Goal: Task Accomplishment & Management: Use online tool/utility

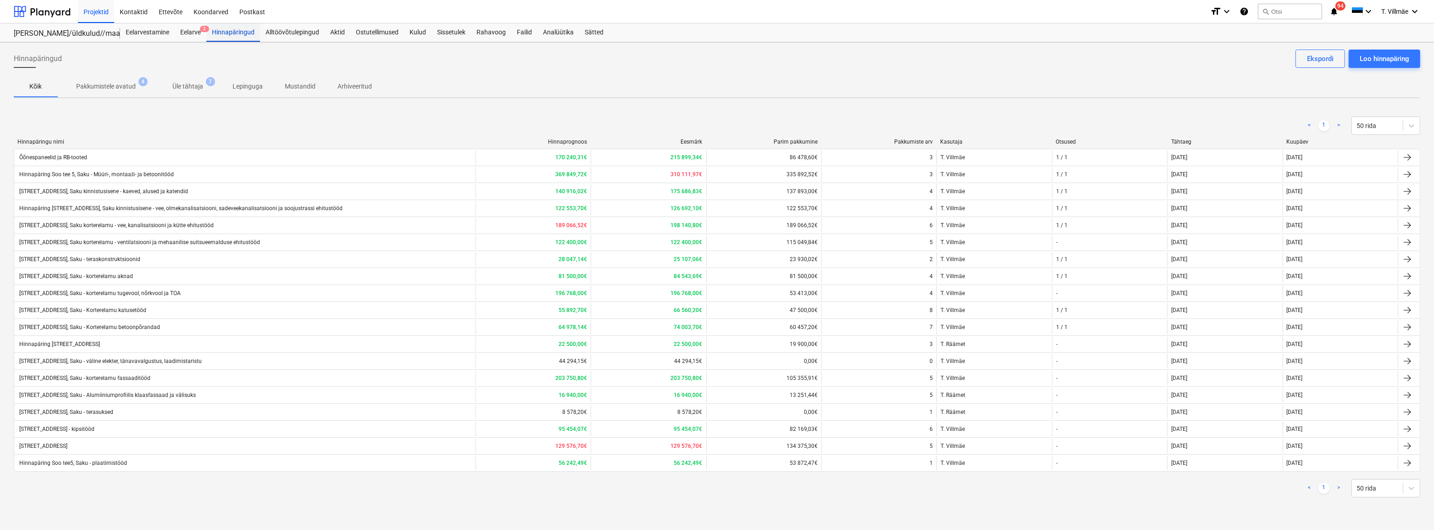
click at [222, 35] on div "Hinnapäringud" at bounding box center [233, 32] width 54 height 18
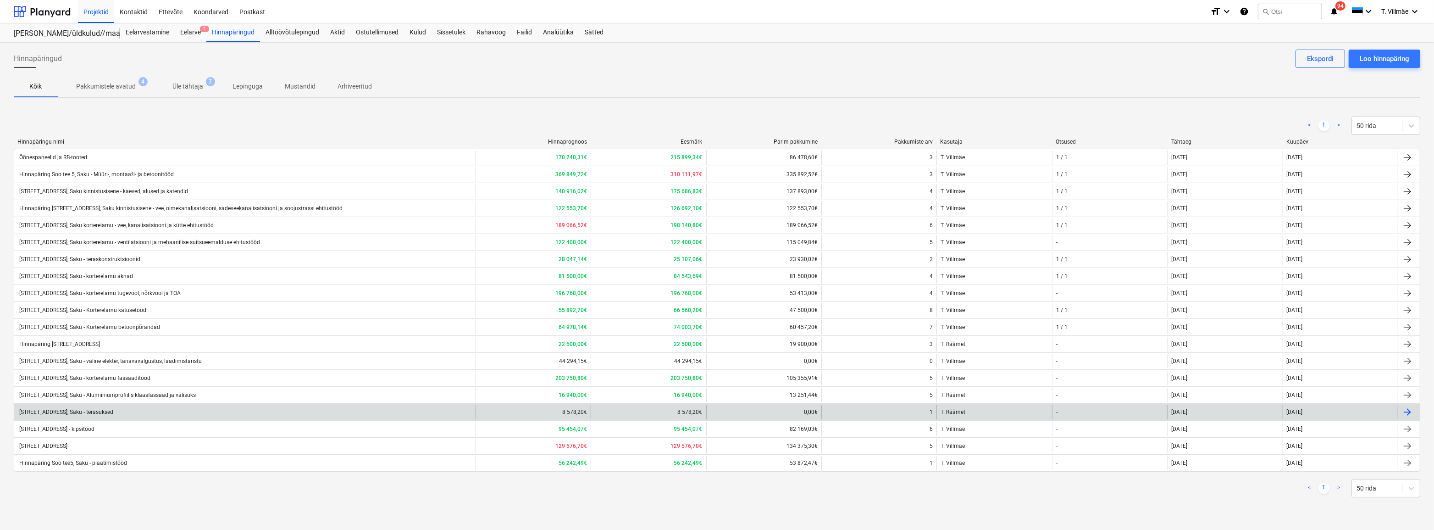
click at [112, 409] on div "[STREET_ADDRESS], Saku - terasuksed" at bounding box center [65, 412] width 95 height 6
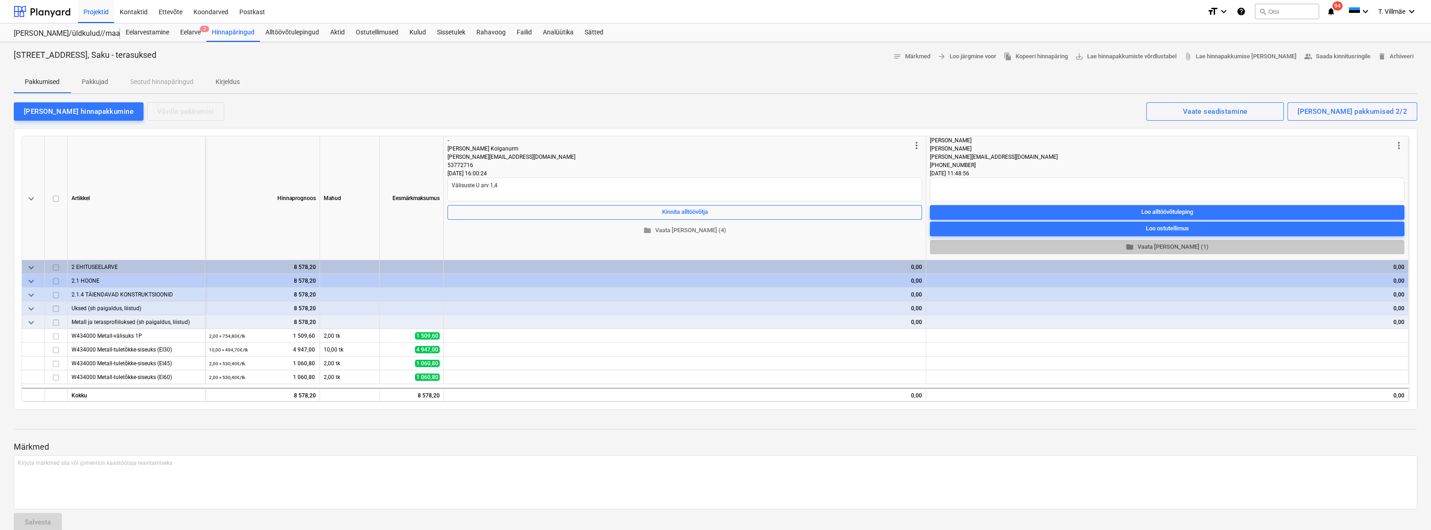
click at [1163, 245] on span "folder Vaata [PERSON_NAME] (1)" at bounding box center [1167, 247] width 467 height 11
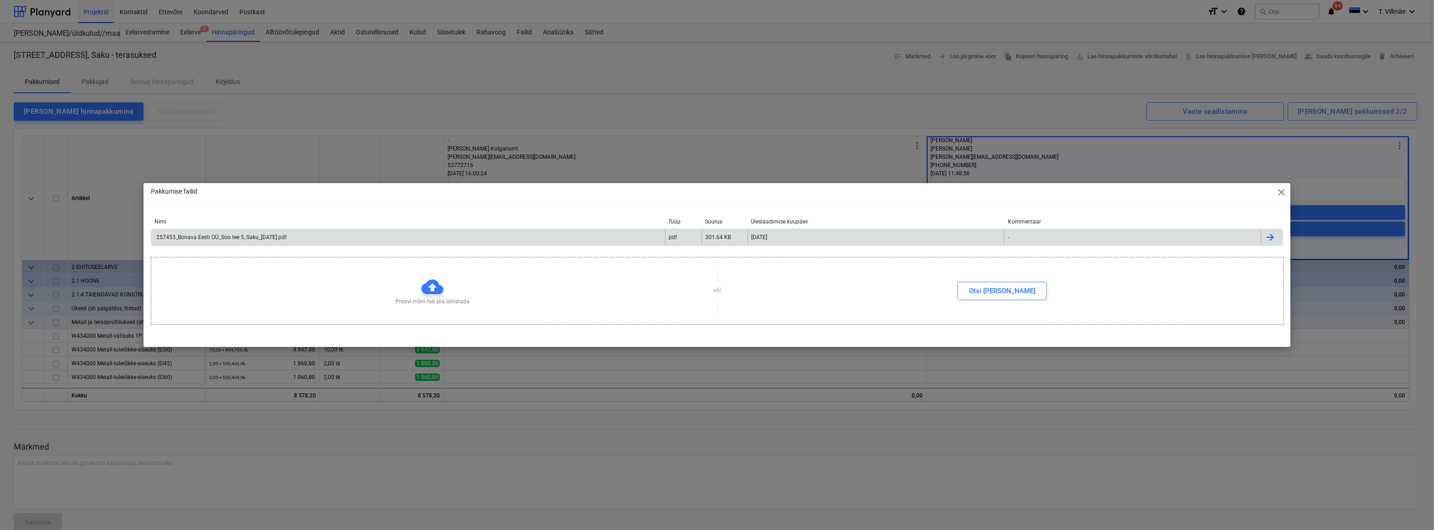
click at [216, 238] on div "257453_Bonava Eesti OÜ_Soo tee 5, Saku_[DATE].pdf" at bounding box center [221, 237] width 132 height 6
click at [1281, 195] on span "close" at bounding box center [1281, 192] width 11 height 11
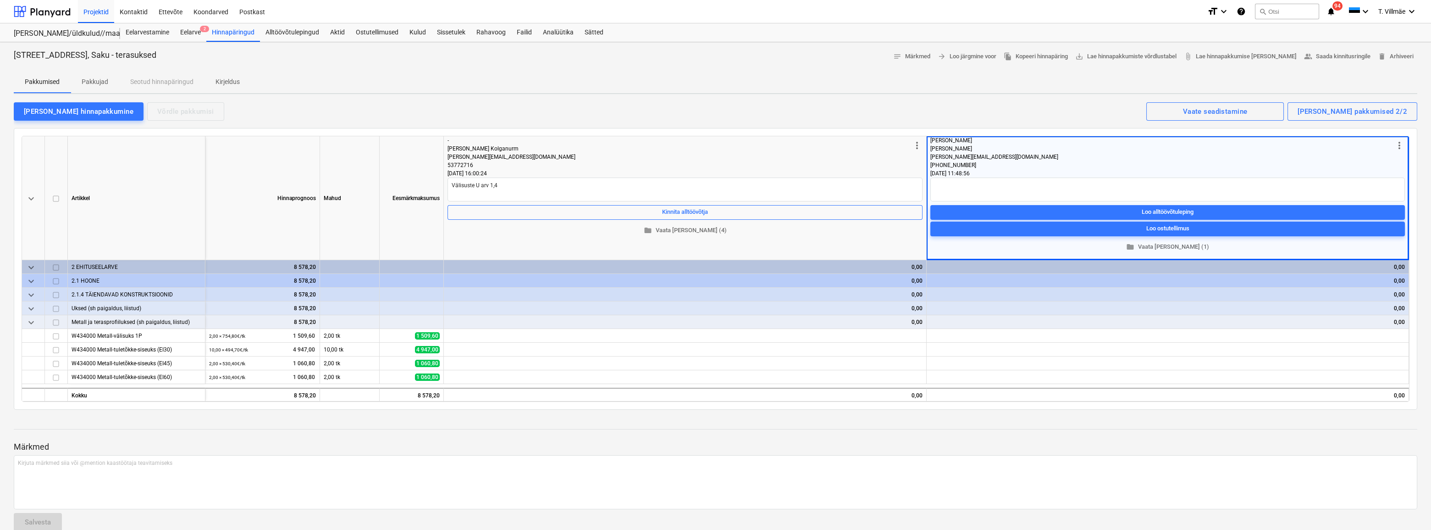
click at [937, 307] on div "0,00" at bounding box center [1168, 308] width 475 height 14
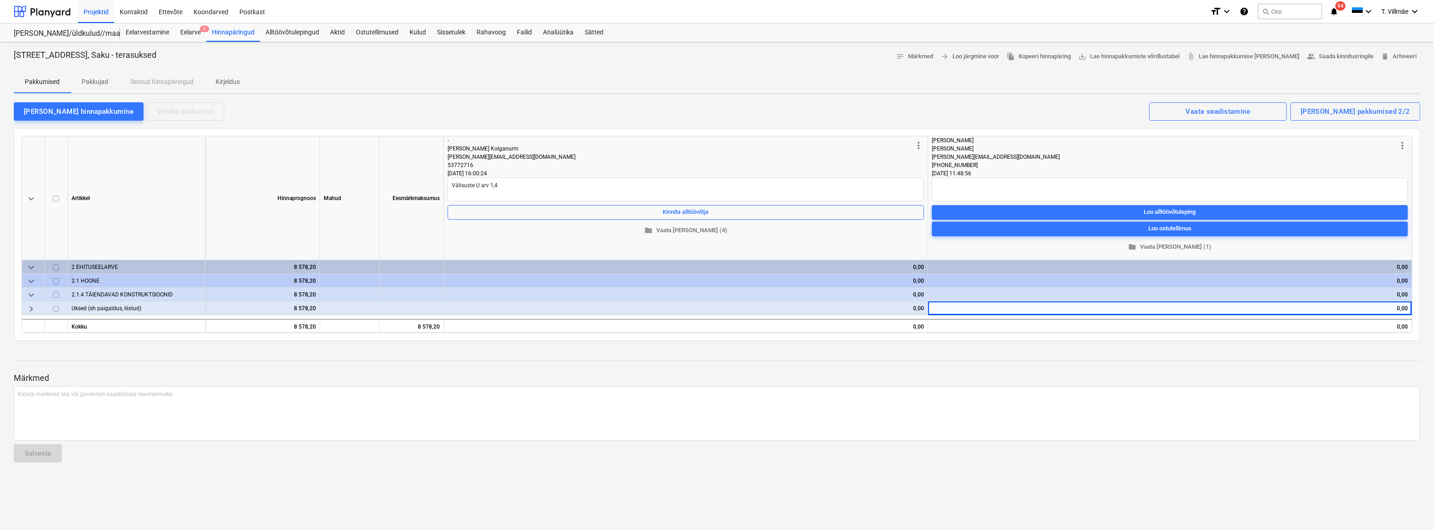
drag, startPoint x: 1400, startPoint y: 308, endPoint x: 1405, endPoint y: 309, distance: 4.7
click at [1399, 309] on div "0,00" at bounding box center [1170, 308] width 476 height 14
type textarea "x"
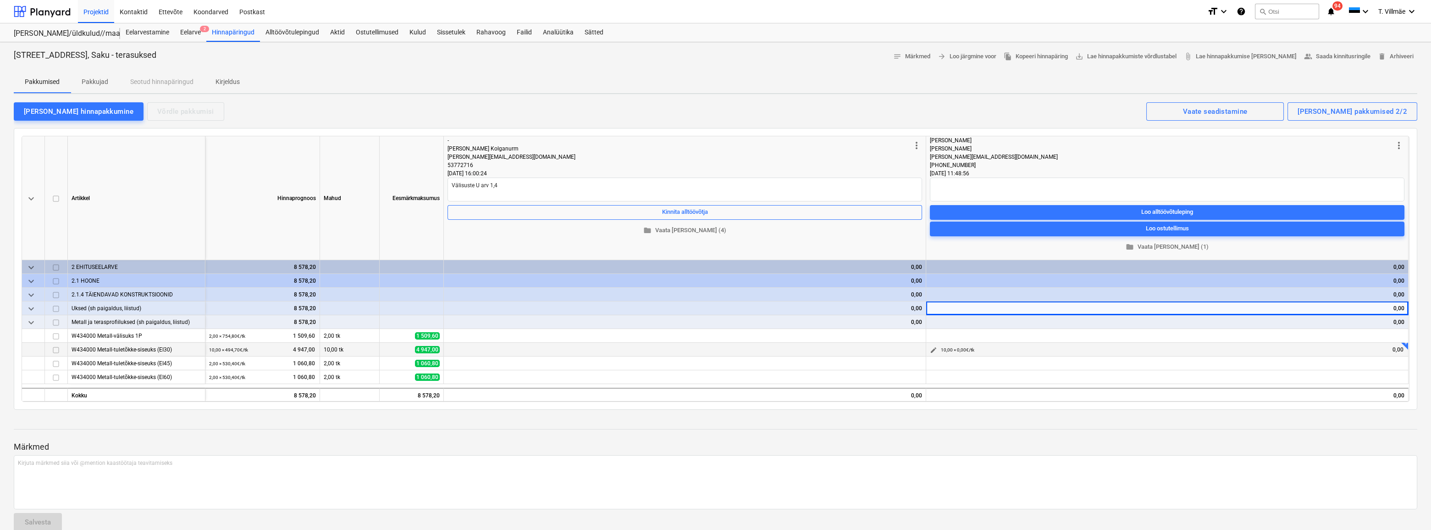
scroll to position [15, 0]
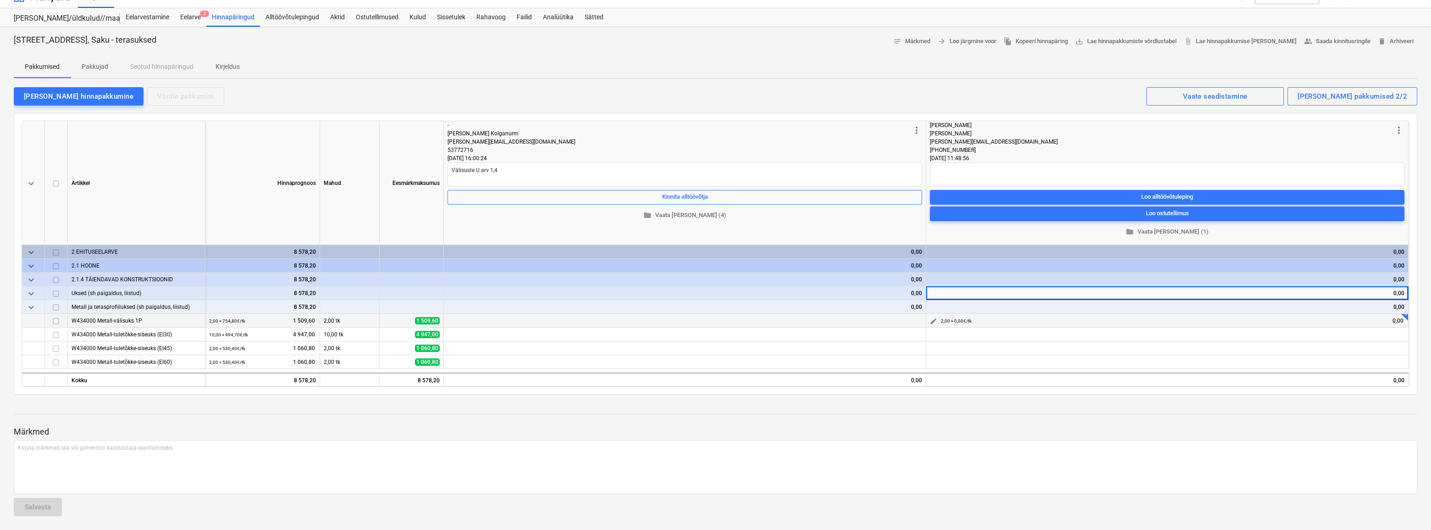
click at [932, 320] on span "edit" at bounding box center [933, 320] width 7 height 7
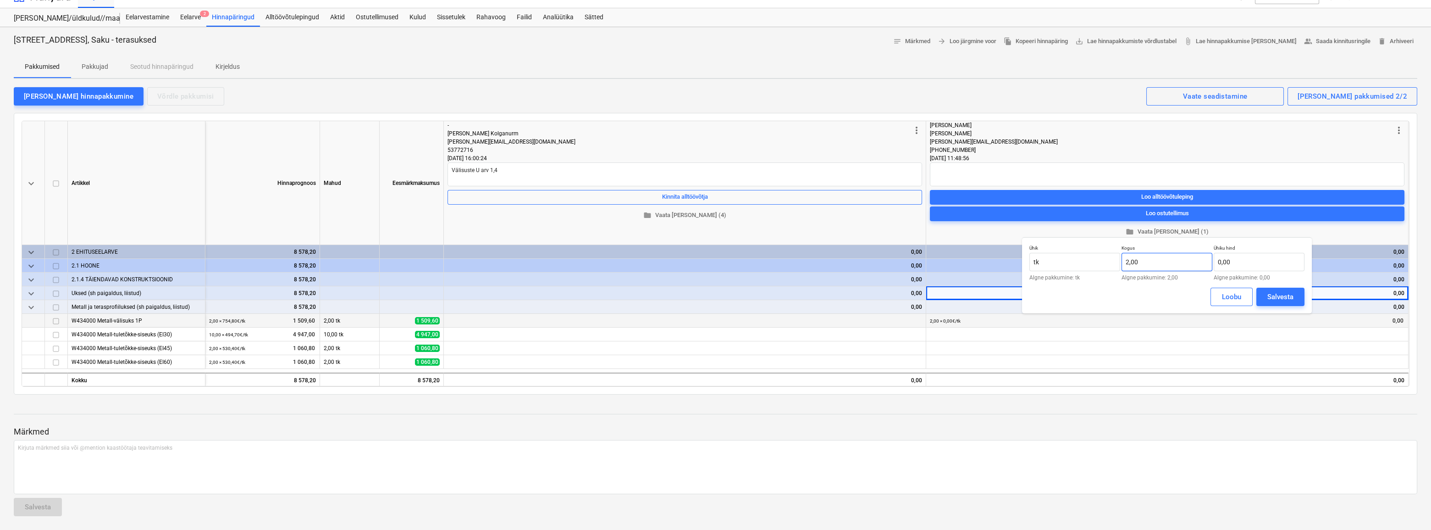
type input "2"
click at [1151, 261] on input "2" at bounding box center [1167, 262] width 91 height 18
type input "1,00"
click at [1049, 262] on input "tk" at bounding box center [1075, 262] width 91 height 18
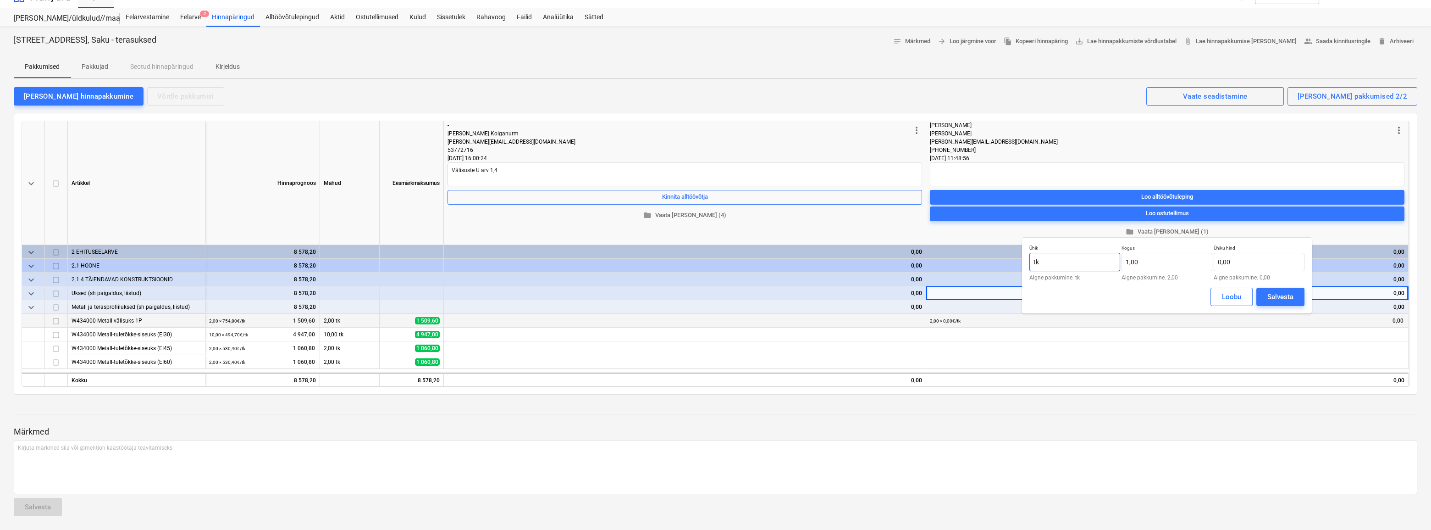
type input "t"
type input "komplekt"
click at [1233, 259] on input "text" at bounding box center [1259, 262] width 91 height 18
type input "8 229,00"
click at [1275, 296] on div "Salvesta" at bounding box center [1281, 297] width 26 height 12
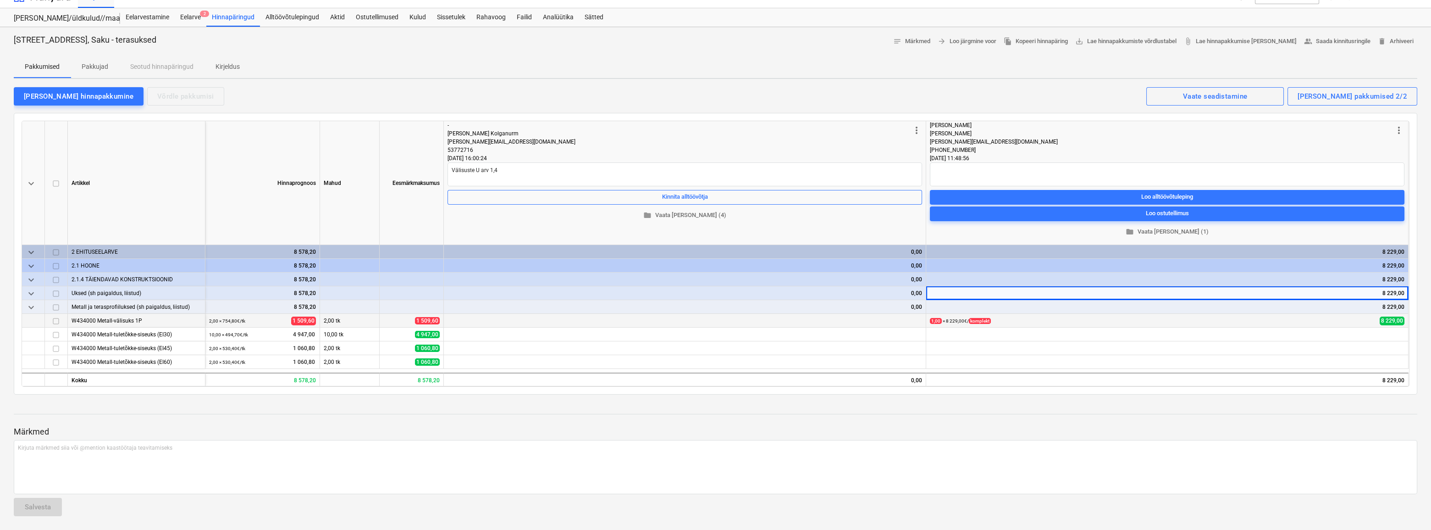
click at [1072, 422] on div at bounding box center [716, 422] width 1404 height 7
click at [1173, 233] on span "folder Vaata [PERSON_NAME] (1)" at bounding box center [1167, 232] width 467 height 11
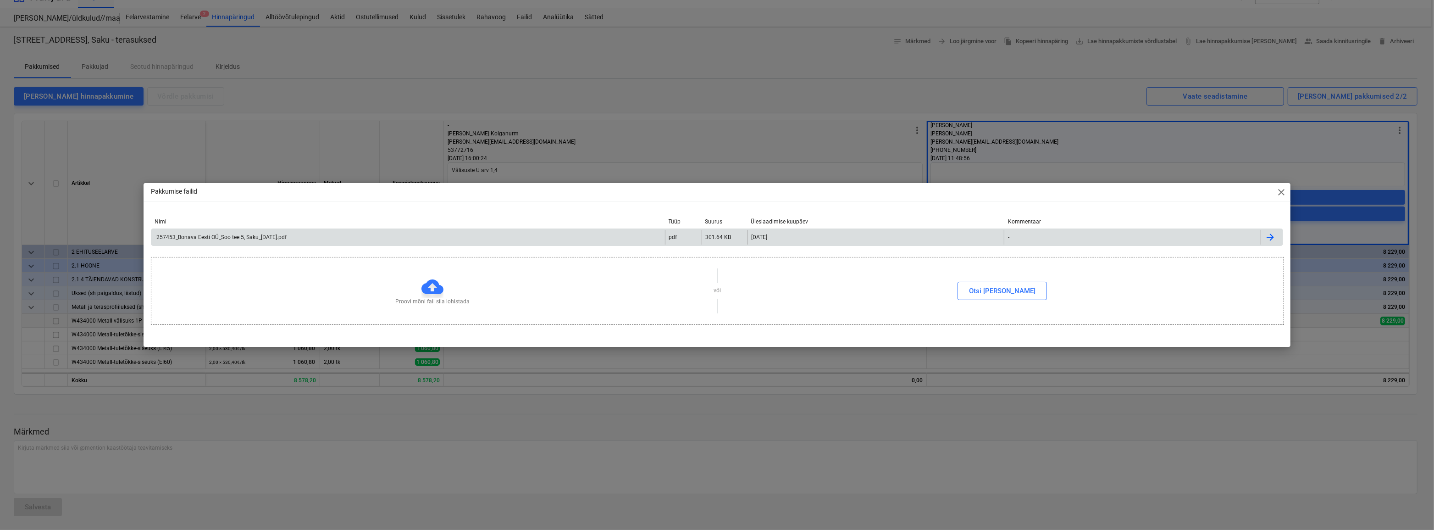
click at [276, 238] on div "257453_Bonava Eesti OÜ_Soo tee 5, Saku_[DATE].pdf" at bounding box center [221, 237] width 132 height 6
click at [1279, 192] on span "close" at bounding box center [1281, 192] width 11 height 11
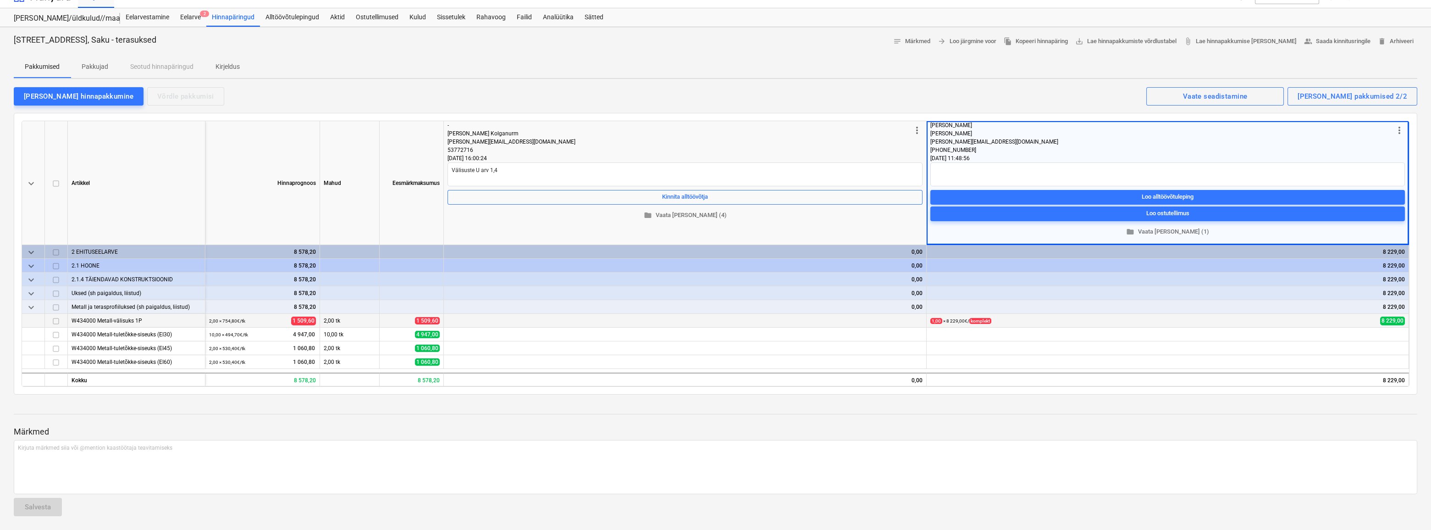
click at [711, 118] on div "keyboard_arrow_down [PERSON_NAME] [PERSON_NAME] more_vert - [PERSON_NAME] Kolga…" at bounding box center [716, 254] width 1404 height 282
click at [693, 215] on span "folder Vaata [PERSON_NAME] (4)" at bounding box center [685, 215] width 468 height 11
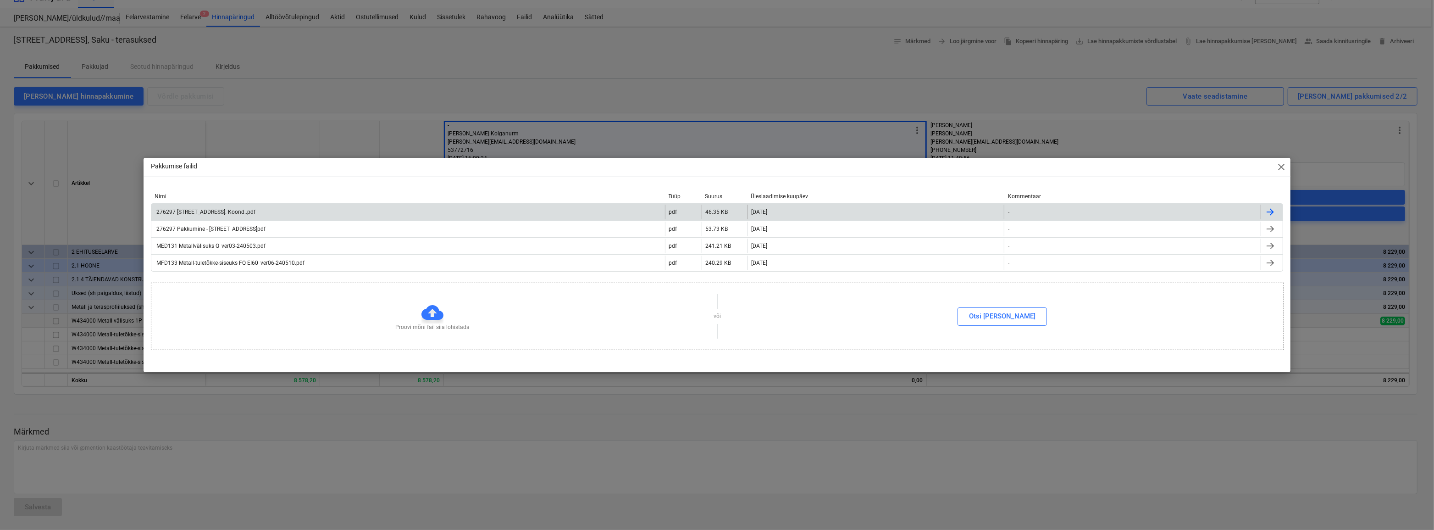
click at [216, 214] on div "276297 [STREET_ADDRESS]. Koond..pdf" at bounding box center [205, 212] width 100 height 6
click at [1280, 164] on span "close" at bounding box center [1281, 166] width 11 height 11
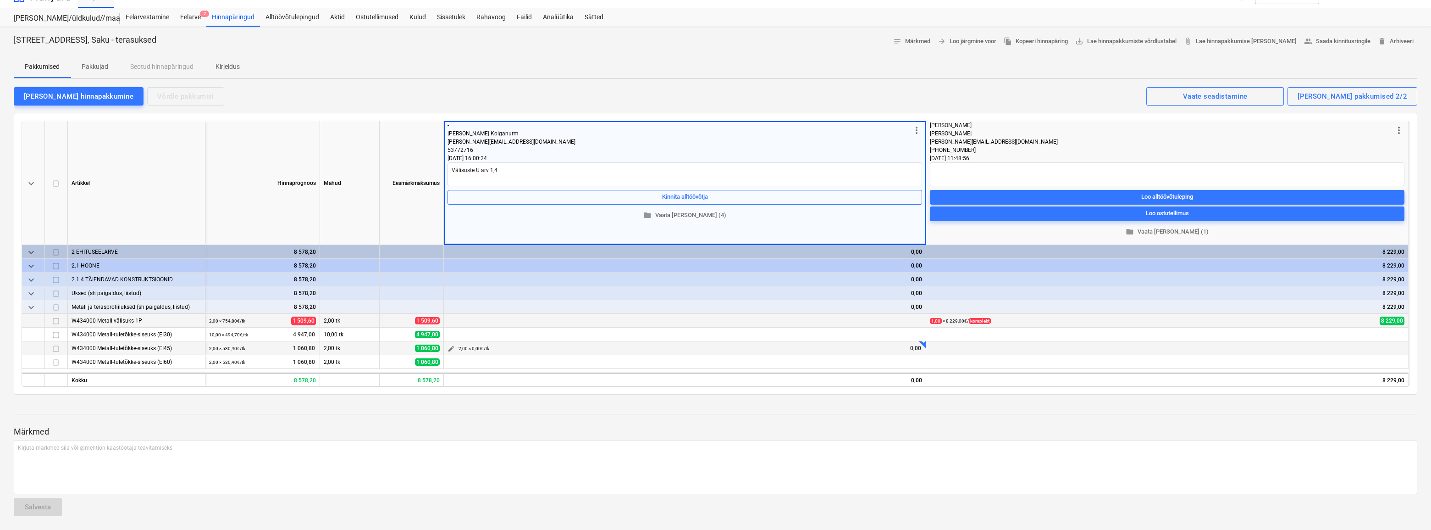
type textarea "x"
click at [454, 321] on span "edit" at bounding box center [451, 320] width 7 height 7
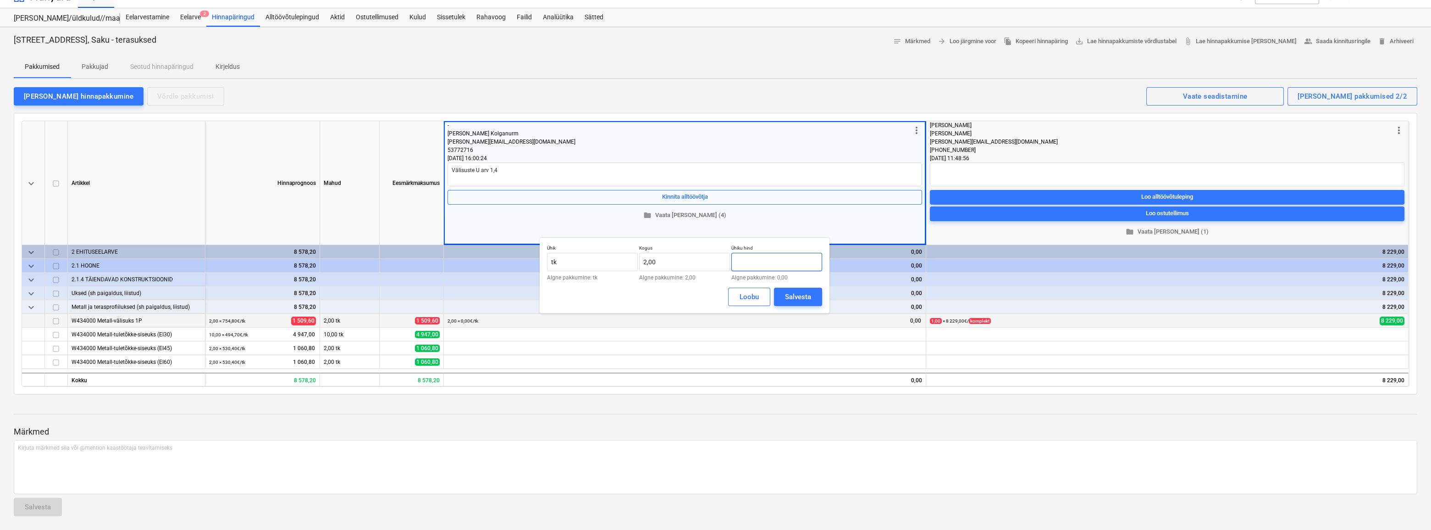
click at [765, 257] on input "text" at bounding box center [776, 262] width 91 height 18
type input "9168"
type input "2"
type input "9 168,00"
click at [659, 267] on input "2" at bounding box center [684, 262] width 91 height 18
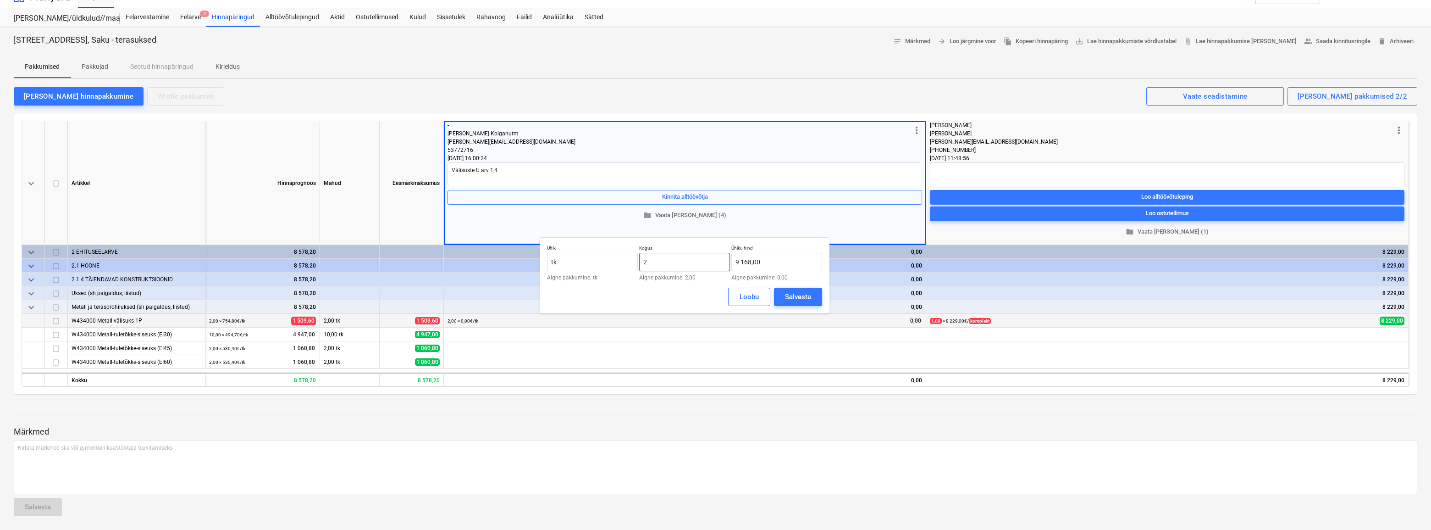
drag, startPoint x: 650, startPoint y: 263, endPoint x: 639, endPoint y: 265, distance: 10.7
click at [639, 265] on input "2" at bounding box center [684, 262] width 91 height 18
type input "1,00"
click at [580, 264] on input "tk" at bounding box center [592, 262] width 91 height 18
type input "t"
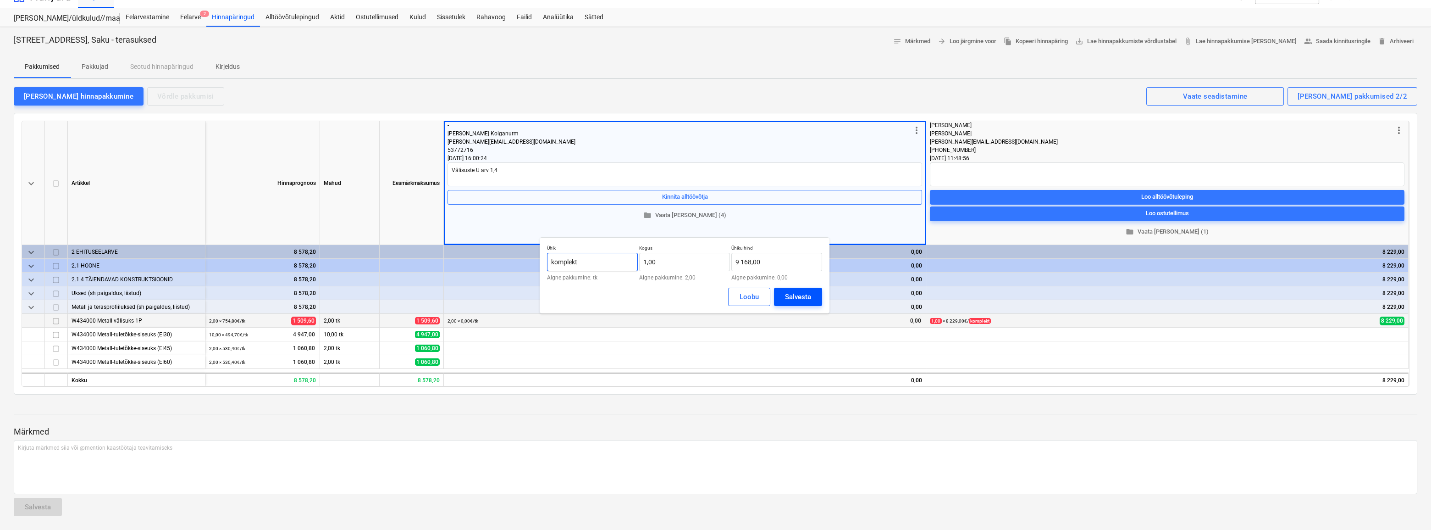
type input "komplekt"
click at [788, 294] on div "Salvesta" at bounding box center [798, 297] width 26 height 12
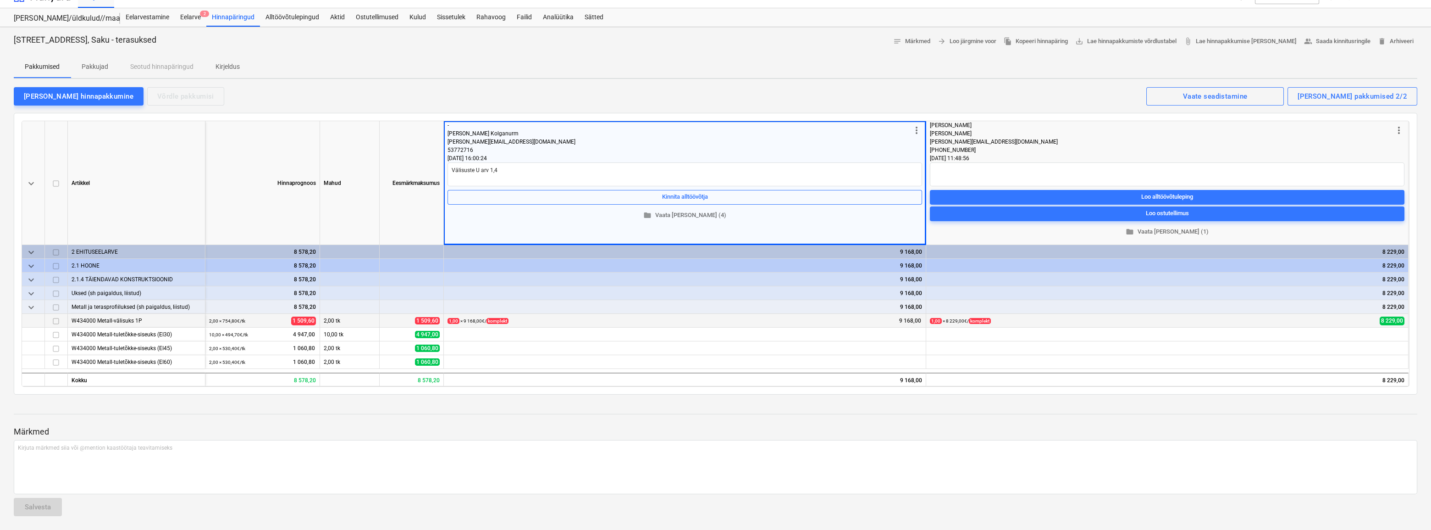
click at [728, 424] on div at bounding box center [716, 422] width 1404 height 7
click at [661, 115] on div "keyboard_arrow_down [PERSON_NAME] [PERSON_NAME] more_vert - [PERSON_NAME] Kolga…" at bounding box center [716, 254] width 1404 height 282
click at [141, 65] on div "Pakkumised Pakkujad Seotud hinnapäringud Kirjeldus" at bounding box center [716, 67] width 1404 height 22
click at [105, 64] on p "Pakkujad" at bounding box center [95, 67] width 27 height 10
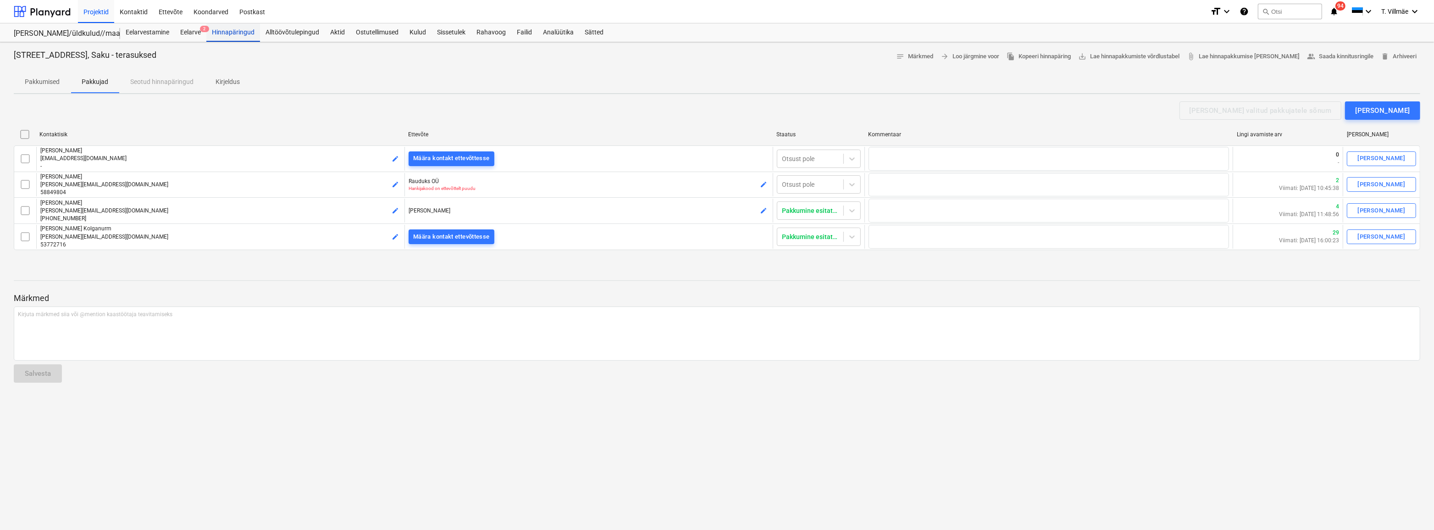
click at [233, 31] on div "Hinnapäringud" at bounding box center [233, 32] width 54 height 18
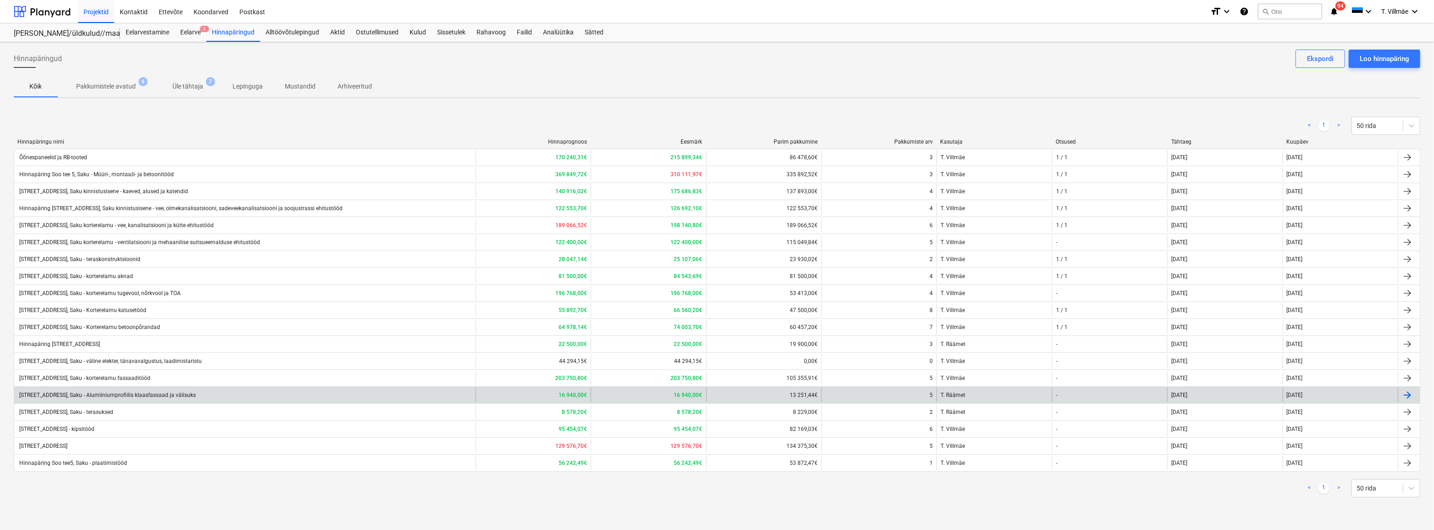
click at [133, 396] on div "[STREET_ADDRESS], Saku - Alumiiniumprofiilis klaasfassaad ja välisuks" at bounding box center [107, 395] width 178 height 6
type textarea "x"
